Goal: Task Accomplishment & Management: Use online tool/utility

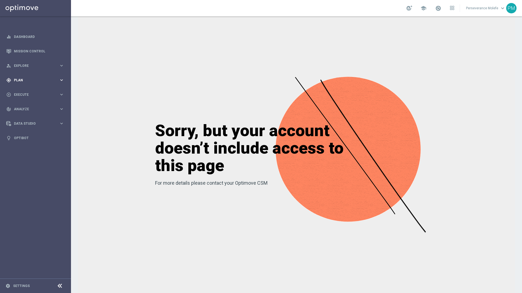
click at [49, 75] on div "gps_fixed Plan keyboard_arrow_right" at bounding box center [35, 80] width 70 height 14
click at [34, 106] on span "Templates" at bounding box center [33, 107] width 39 height 3
click at [29, 115] on link "Optimail" at bounding box center [37, 116] width 40 height 4
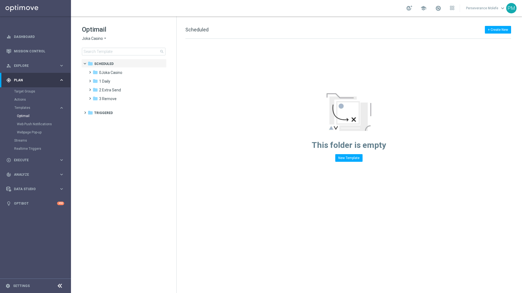
click at [102, 37] on span "Joka Casino" at bounding box center [92, 38] width 21 height 5
click at [0, 0] on span "Casino Joka" at bounding box center [0, 0] width 0 height 0
click at [126, 81] on div "folder 2 [DATE]" at bounding box center [123, 81] width 63 height 6
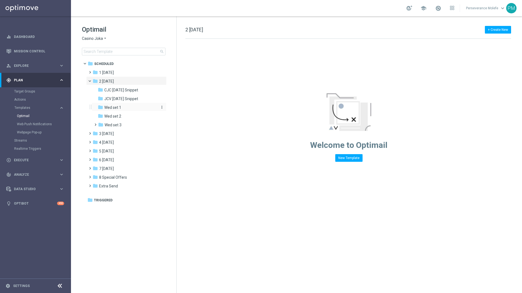
click at [126, 109] on div "folder Wed set 1" at bounding box center [127, 108] width 58 height 6
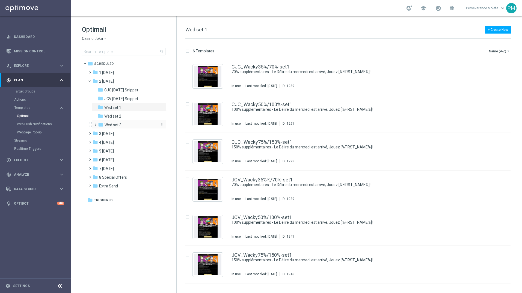
click at [127, 125] on div "folder Wed set 3" at bounding box center [127, 125] width 58 height 6
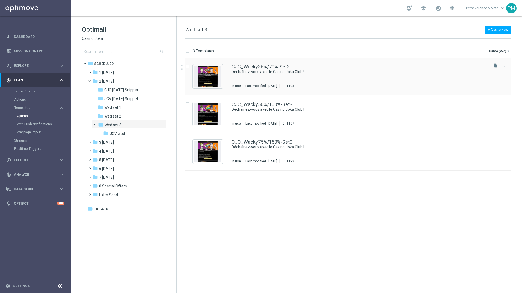
click at [248, 64] on div "CJC_Wacky35%/70%-Set3 Déchaînez-vous avec le Casino Joka Club ! In use Last mod…" at bounding box center [347, 77] width 325 height 38
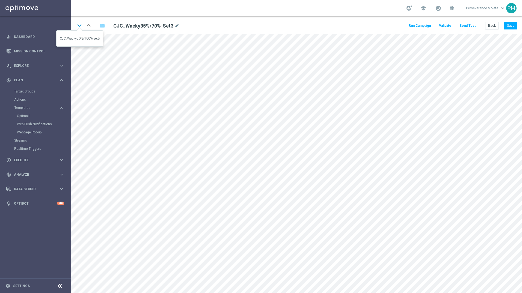
click at [81, 26] on icon "keyboard_arrow_down" at bounding box center [79, 25] width 8 height 8
click at [489, 27] on button "Back" at bounding box center [492, 26] width 14 height 8
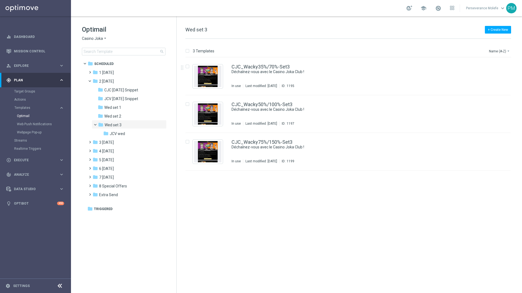
click at [98, 41] on span "Casino Joka" at bounding box center [92, 38] width 21 height 5
click at [108, 85] on div "Le Roi [PERSON_NAME]" at bounding box center [102, 84] width 41 height 7
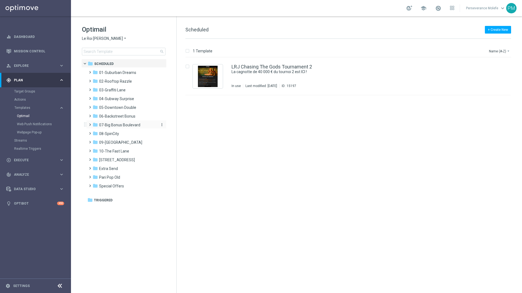
click at [132, 124] on span "07-Big Bonus Boulevard" at bounding box center [119, 125] width 41 height 5
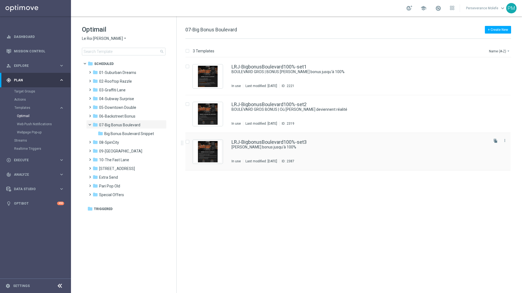
click at [238, 139] on div "LRJ-BigbonusBoulevard100%-set3 [PERSON_NAME] bonus jusqu'à 100% In use Last mod…" at bounding box center [347, 152] width 325 height 38
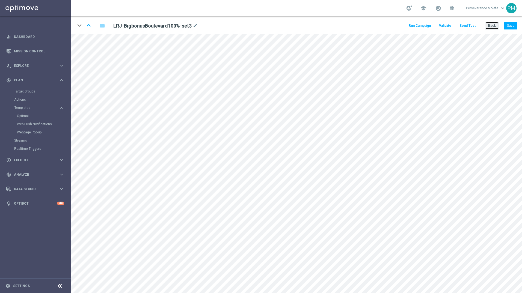
click at [487, 26] on button "Back" at bounding box center [492, 26] width 14 height 8
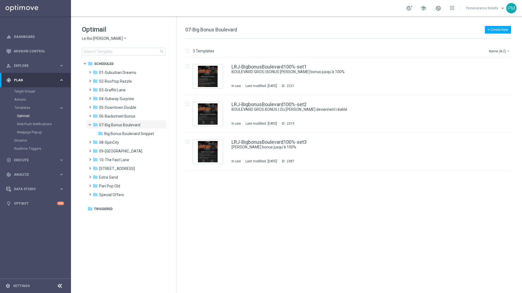
click at [104, 37] on span "Le Roi [PERSON_NAME]" at bounding box center [102, 38] width 41 height 5
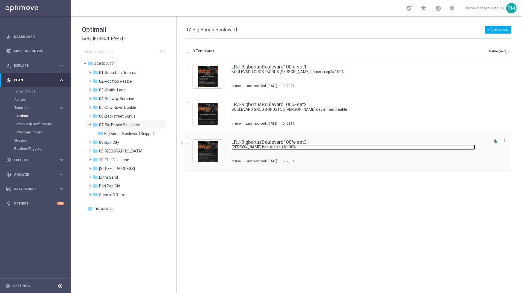
click at [264, 146] on link "[PERSON_NAME] bonus jusqu'à 100%" at bounding box center [352, 147] width 243 height 5
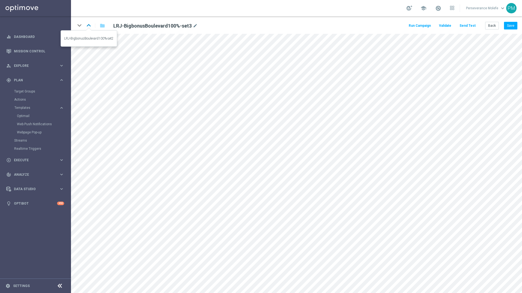
click at [91, 25] on icon "keyboard_arrow_up" at bounding box center [89, 25] width 8 height 8
click at [33, 115] on link "Optimail" at bounding box center [37, 116] width 40 height 4
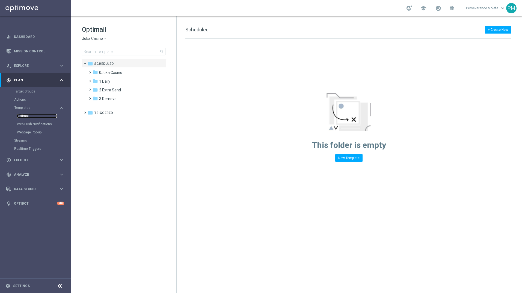
click at [33, 115] on link "Optimail" at bounding box center [37, 116] width 40 height 4
click at [96, 40] on span "Joka Casino" at bounding box center [92, 38] width 21 height 5
click at [0, 0] on span "Casino Joka" at bounding box center [0, 0] width 0 height 0
click at [109, 105] on span "5 [DATE]" at bounding box center [106, 107] width 15 height 5
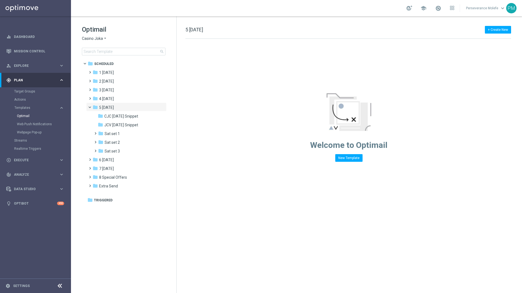
click at [109, 105] on span "5 [DATE]" at bounding box center [106, 107] width 15 height 5
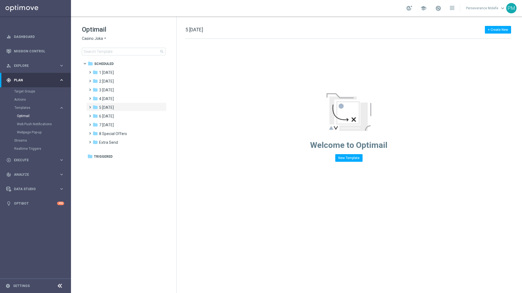
click at [291, 229] on div "+ Create New 5 [DATE] Drag here to set row groups Drag here to set column label…" at bounding box center [349, 154] width 345 height 277
